Goal: Task Accomplishment & Management: Use online tool/utility

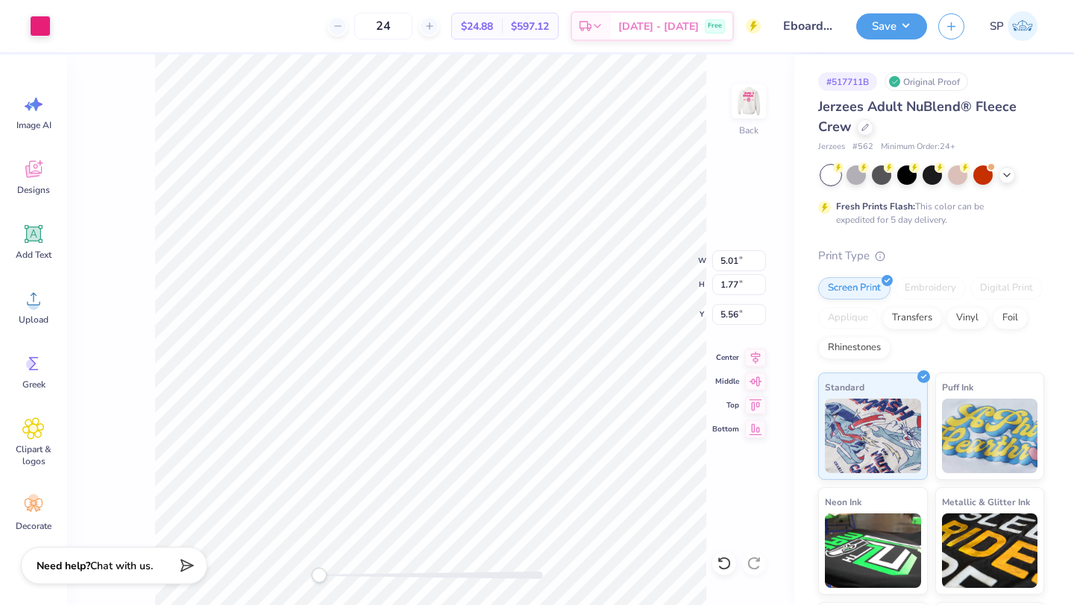
type input "5.01"
type input "1.77"
type input "5.56"
click at [759, 354] on icon at bounding box center [756, 356] width 10 height 13
click at [873, 33] on button "Save" at bounding box center [891, 24] width 71 height 26
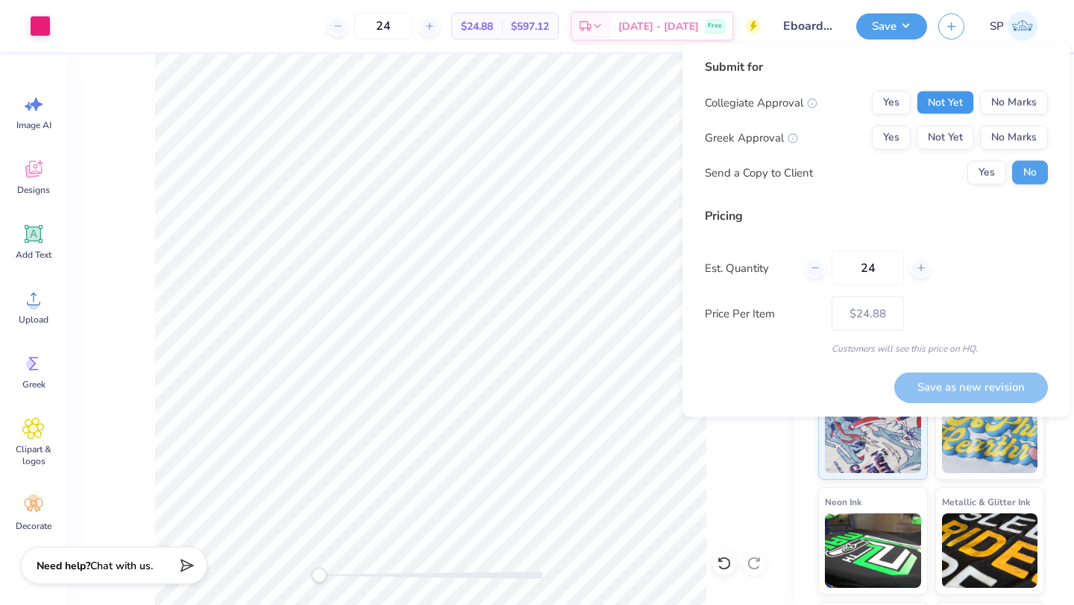
click at [962, 103] on button "Not Yet" at bounding box center [944, 103] width 57 height 24
click at [997, 141] on button "No Marks" at bounding box center [1014, 138] width 68 height 24
click at [985, 377] on button "Save as new revision" at bounding box center [971, 387] width 154 height 31
type input "$24.88"
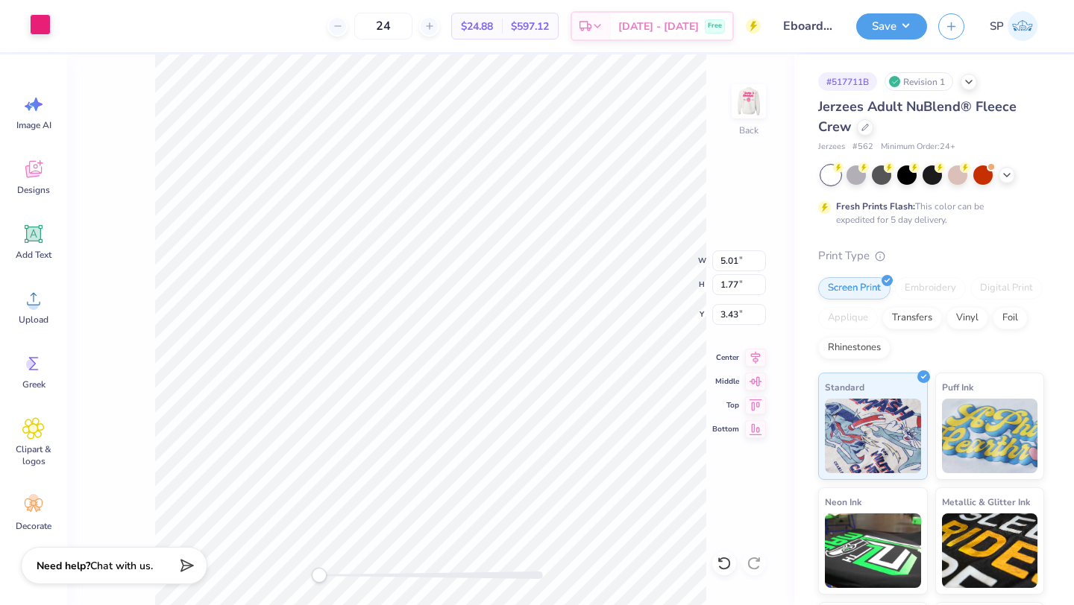
click at [51, 35] on div "Art colors 24 $24.88 Per Item $597.12 Total Est. Delivery [DATE] - [DATE] Free …" at bounding box center [537, 26] width 1074 height 52
click at [40, 30] on div at bounding box center [40, 24] width 21 height 21
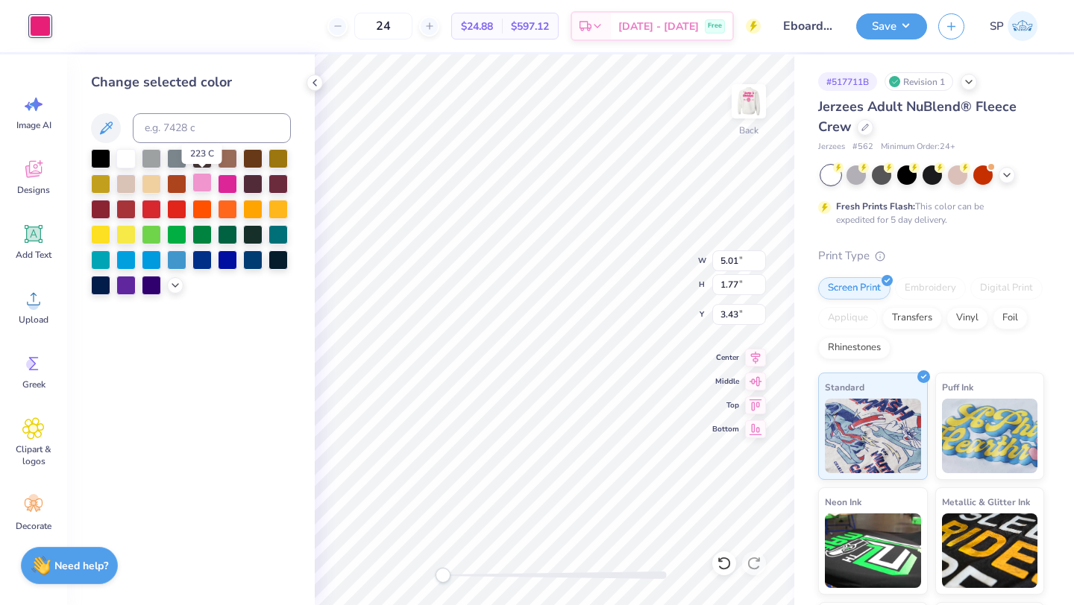
click at [201, 186] on div at bounding box center [201, 182] width 19 height 19
type input "3.44"
click at [736, 99] on img at bounding box center [749, 102] width 60 height 60
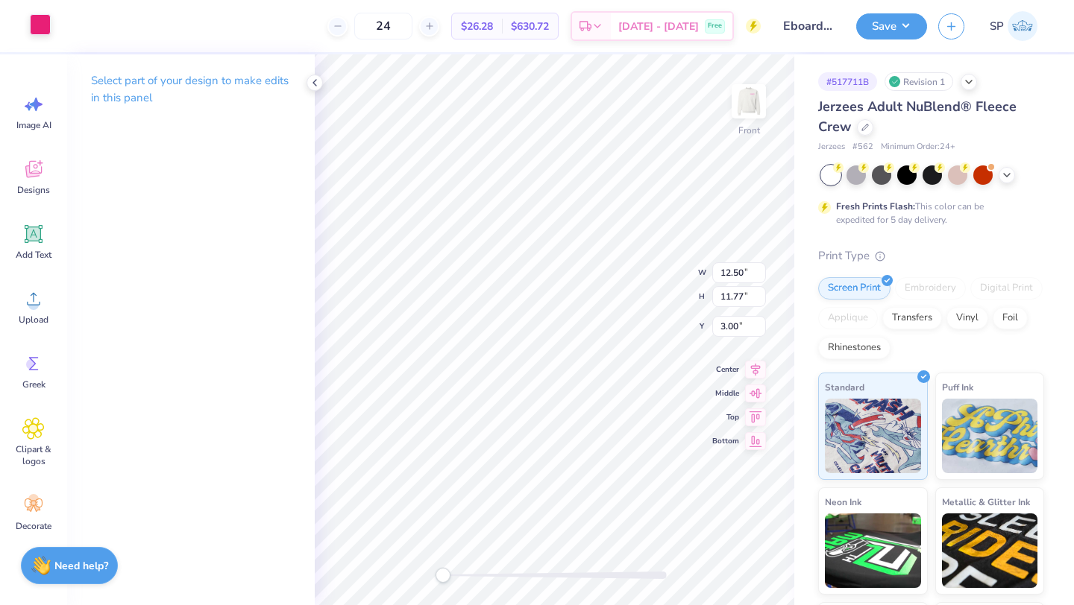
click at [42, 31] on div at bounding box center [40, 24] width 21 height 21
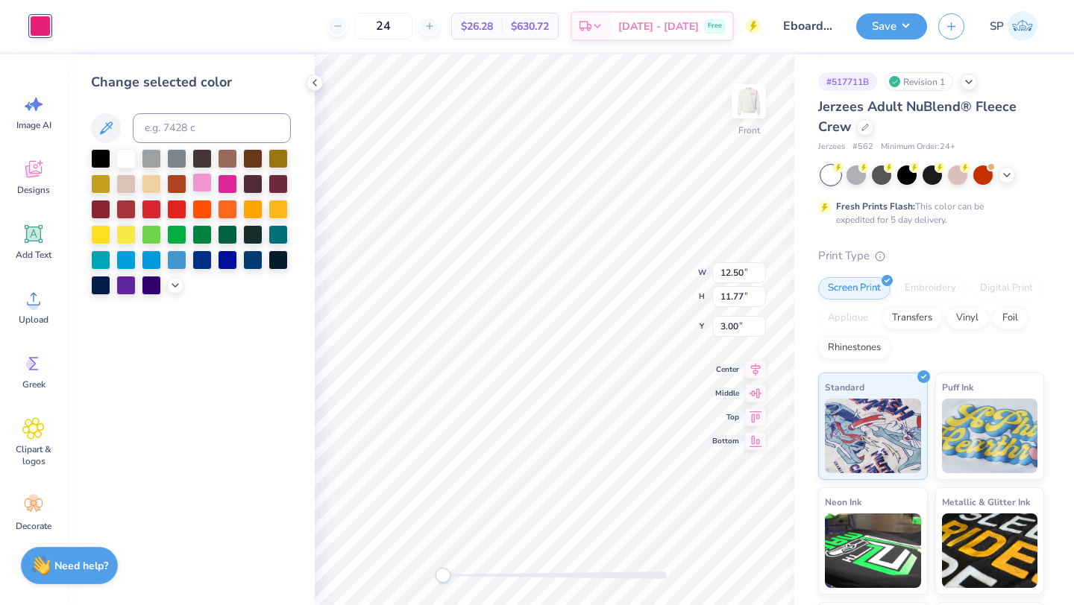
click at [195, 182] on div at bounding box center [201, 182] width 19 height 19
